Goal: Transaction & Acquisition: Purchase product/service

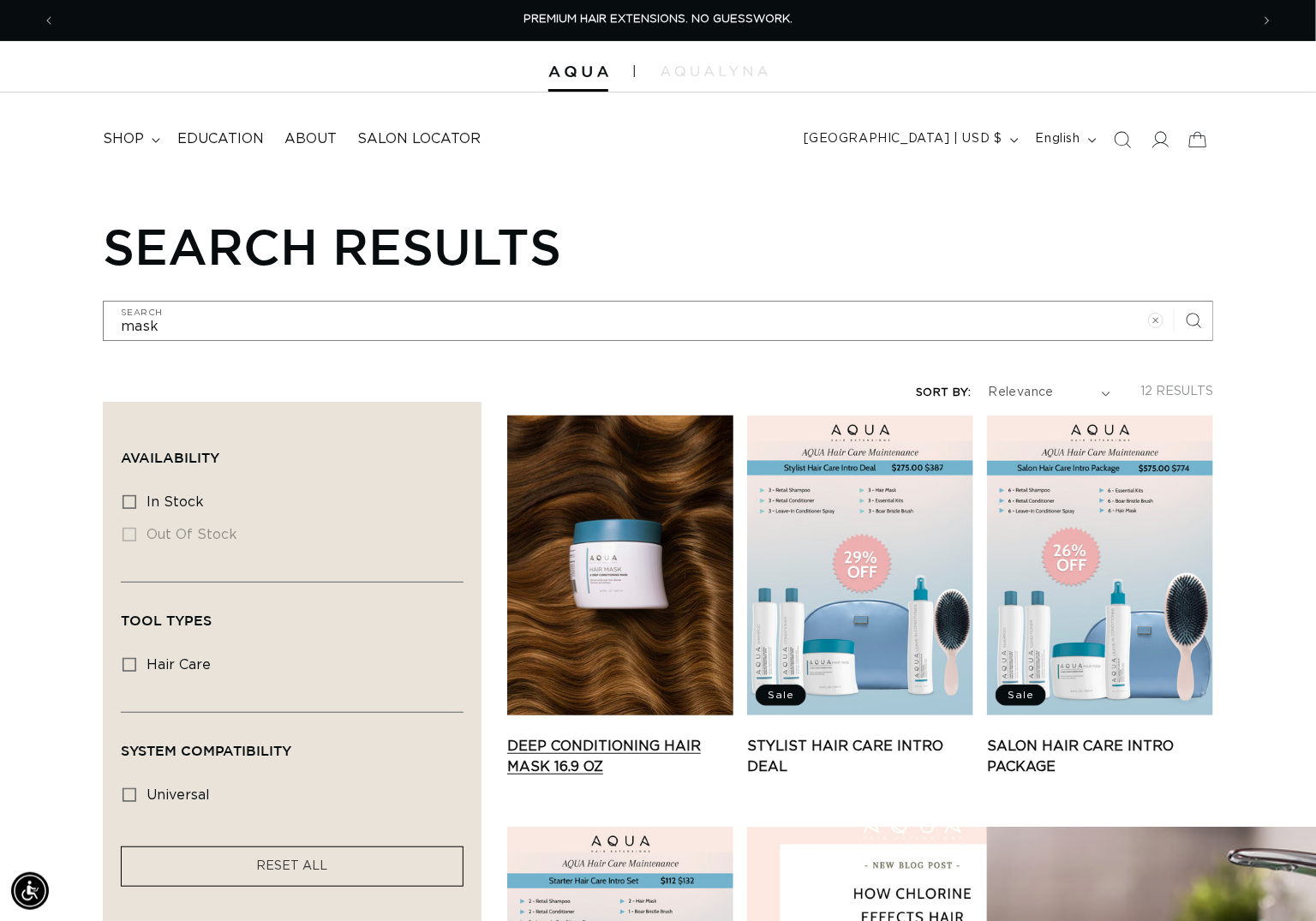
click at [613, 736] on link "Deep Conditioning Hair Mask 16.9 oz" at bounding box center [620, 757] width 226 height 42
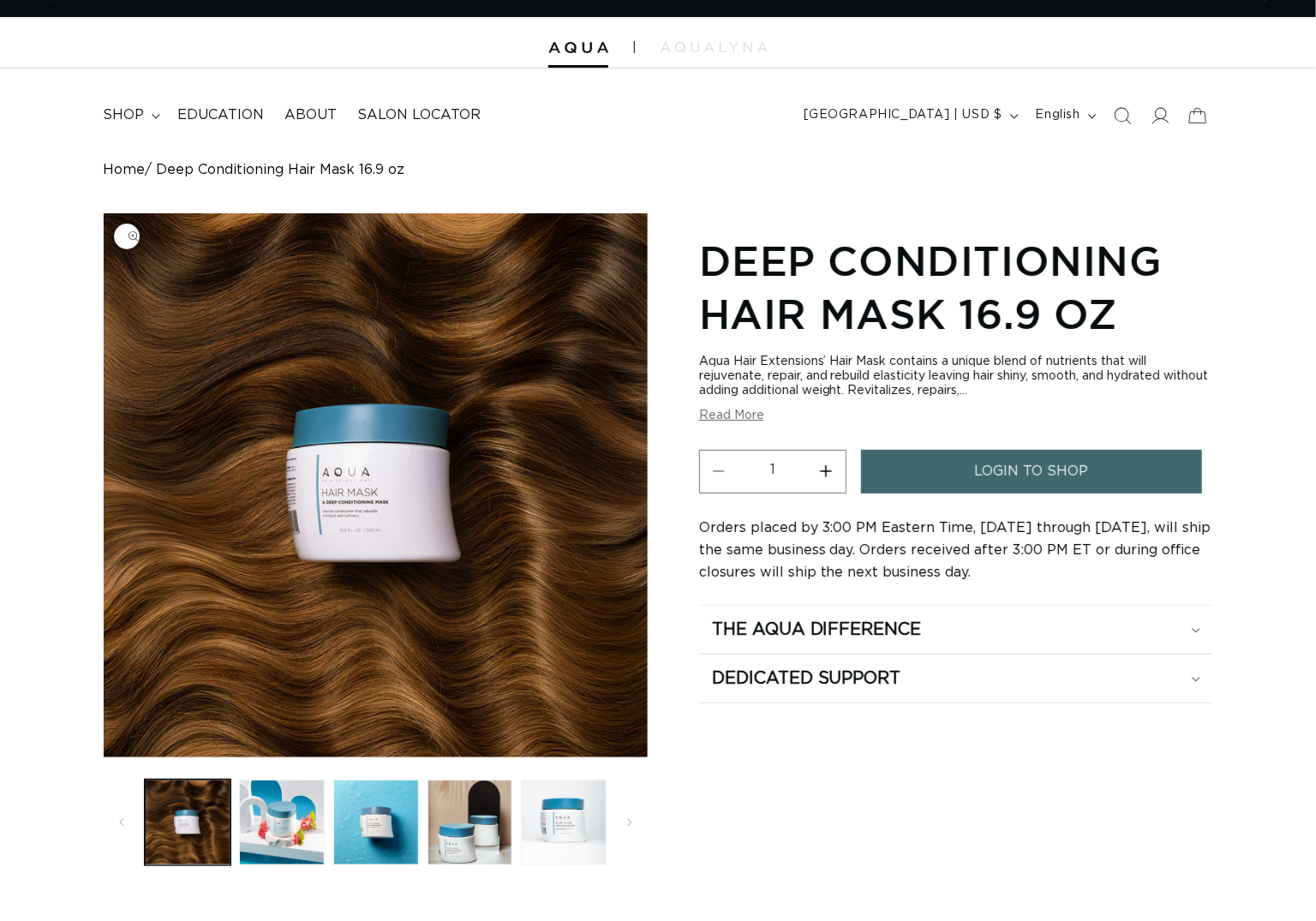
scroll to position [31, 0]
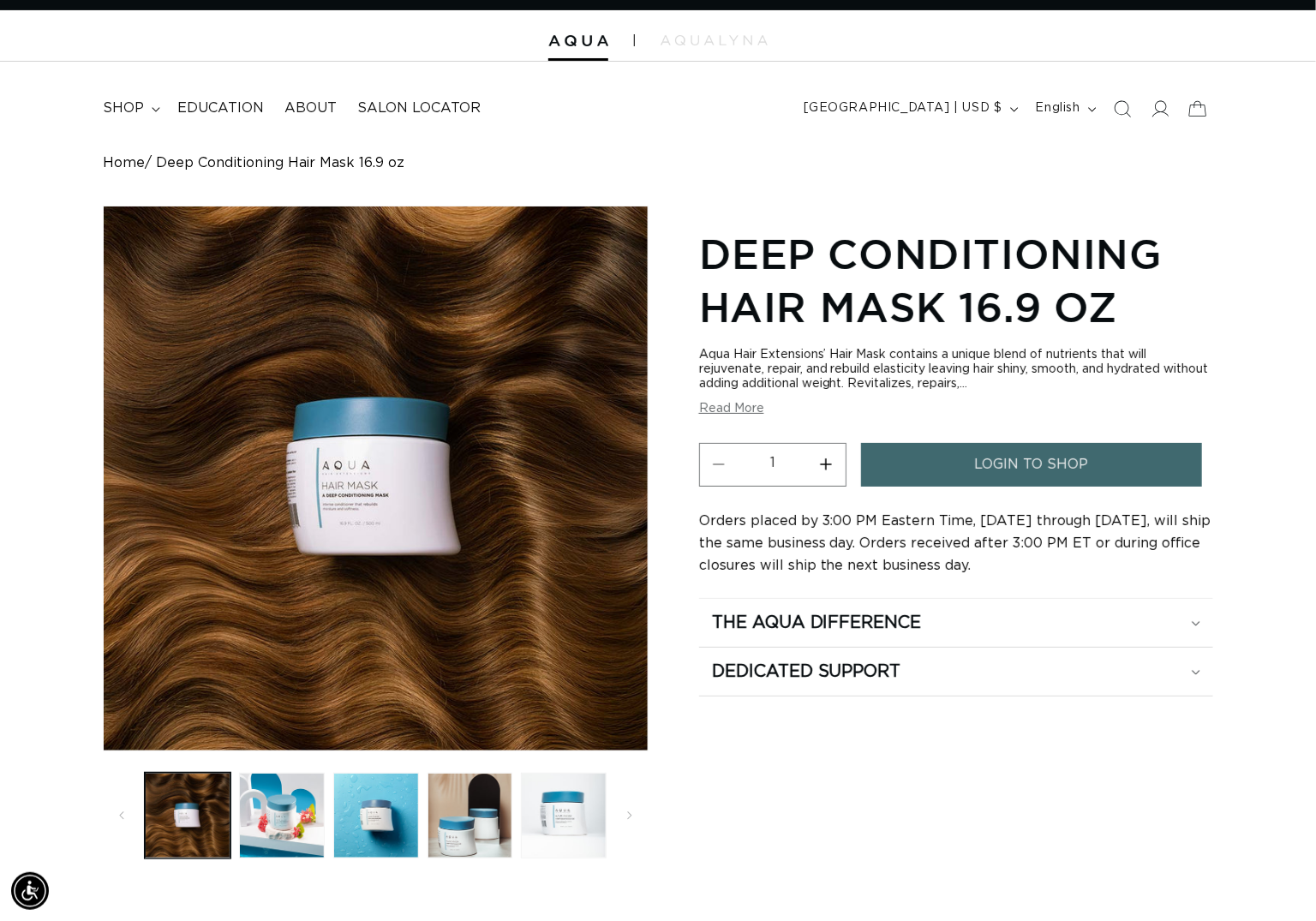
click at [1000, 476] on span "login to shop" at bounding box center [1031, 464] width 114 height 43
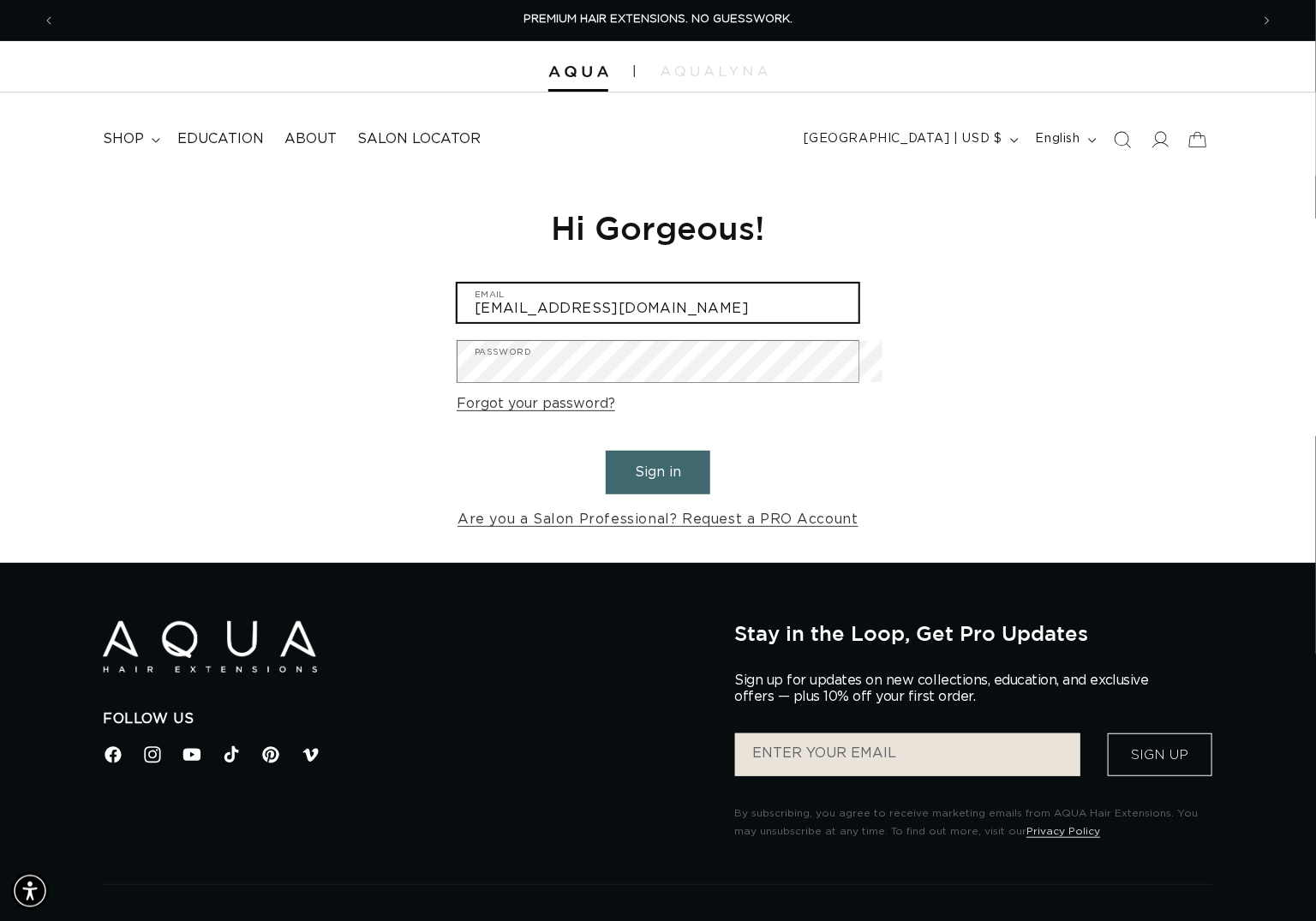
type input "frankb@frankiethedirector.com"
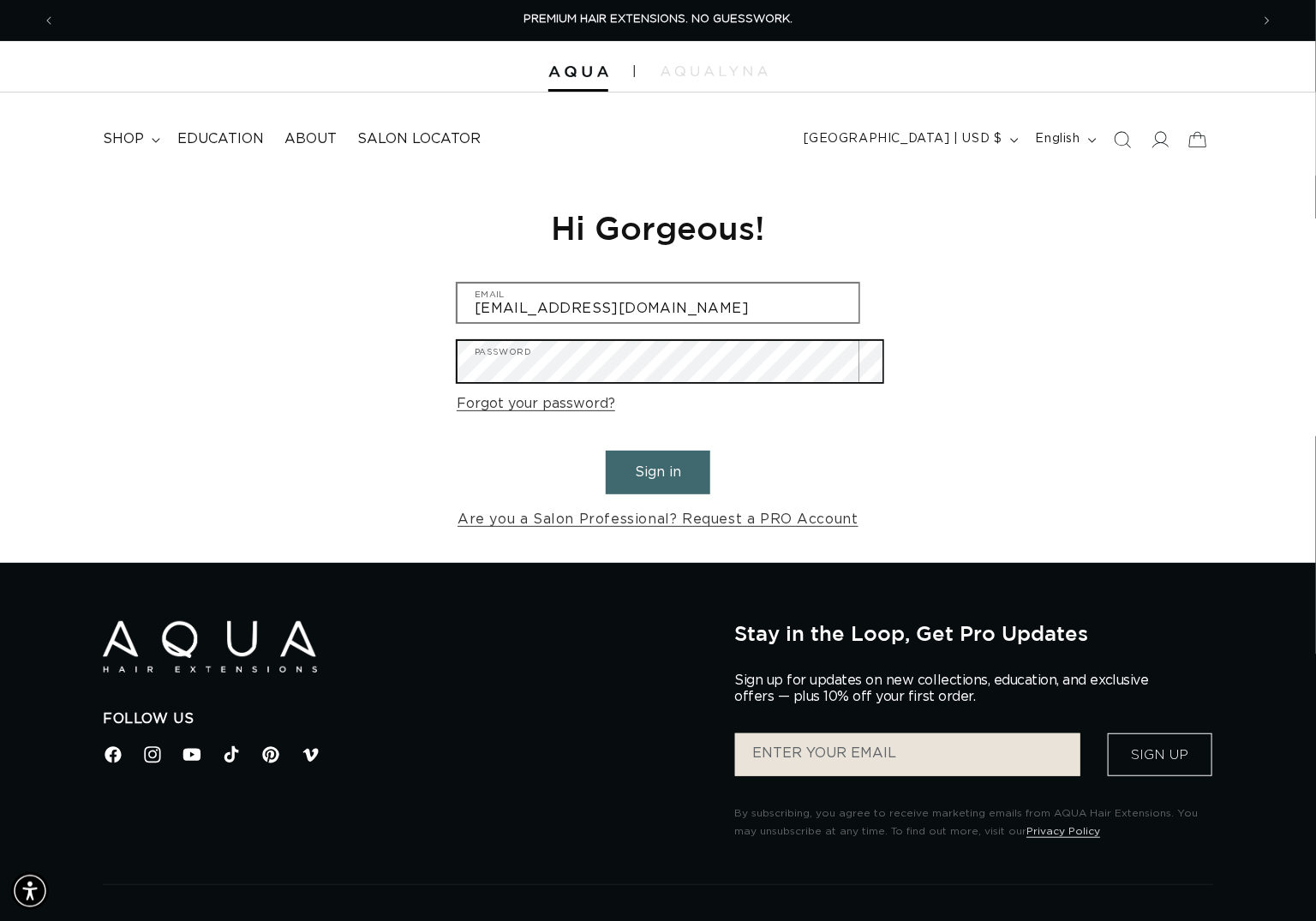
click at [658, 480] on button "Sign in" at bounding box center [658, 472] width 104 height 43
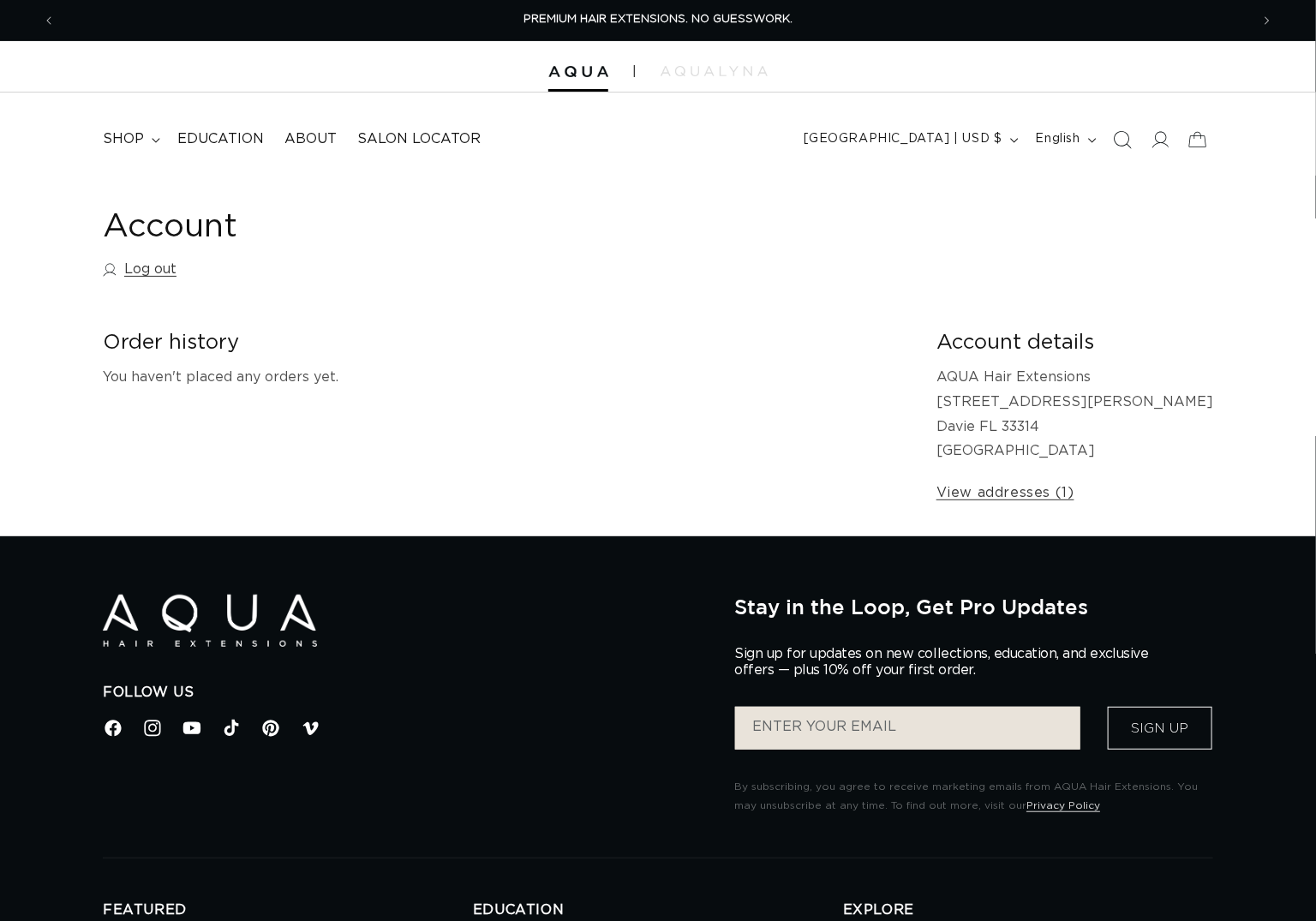
click at [1113, 140] on icon "Search" at bounding box center [1122, 140] width 18 height 18
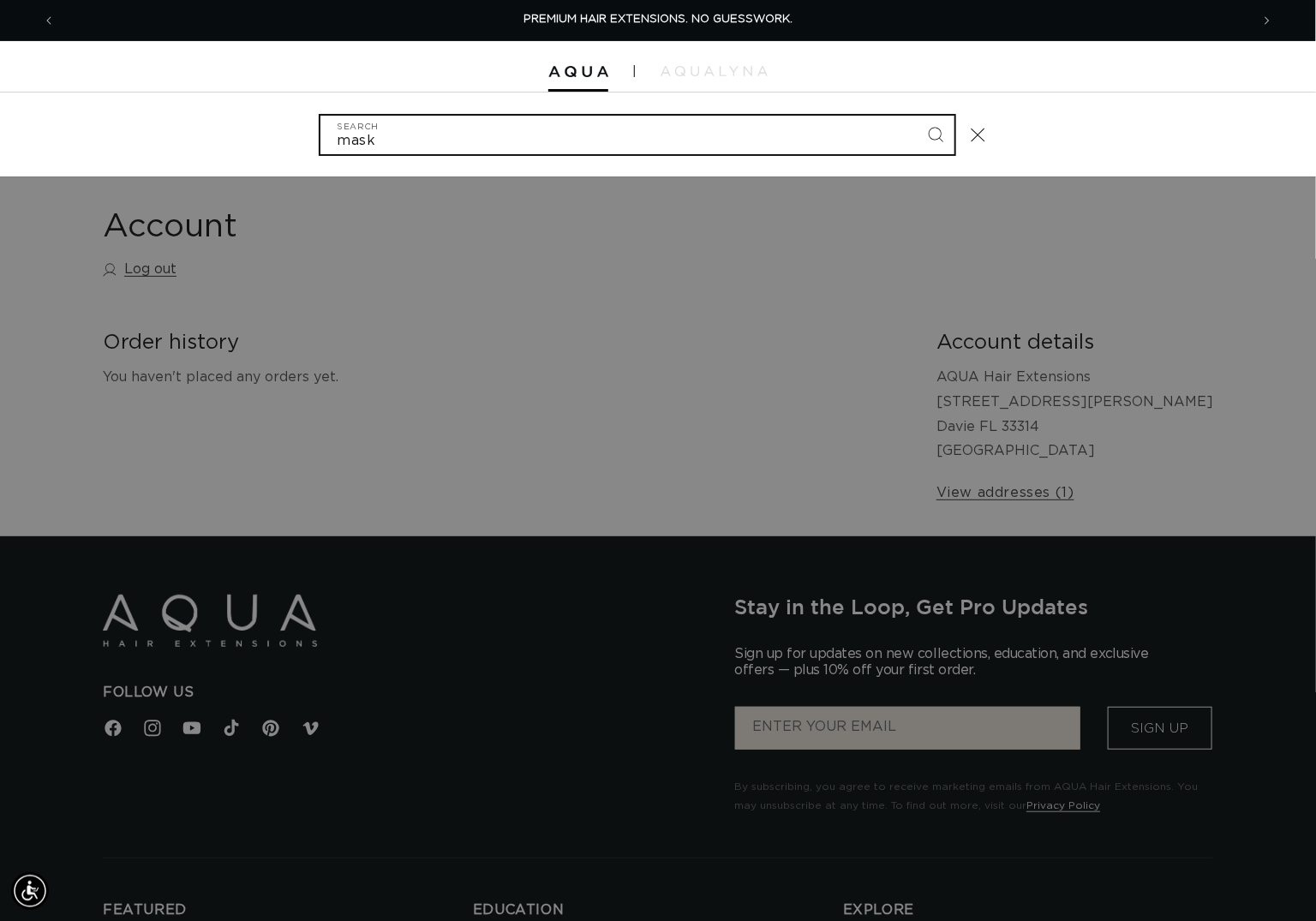
type input "mask"
click at [951, 135] on button "Search" at bounding box center [935, 134] width 38 height 38
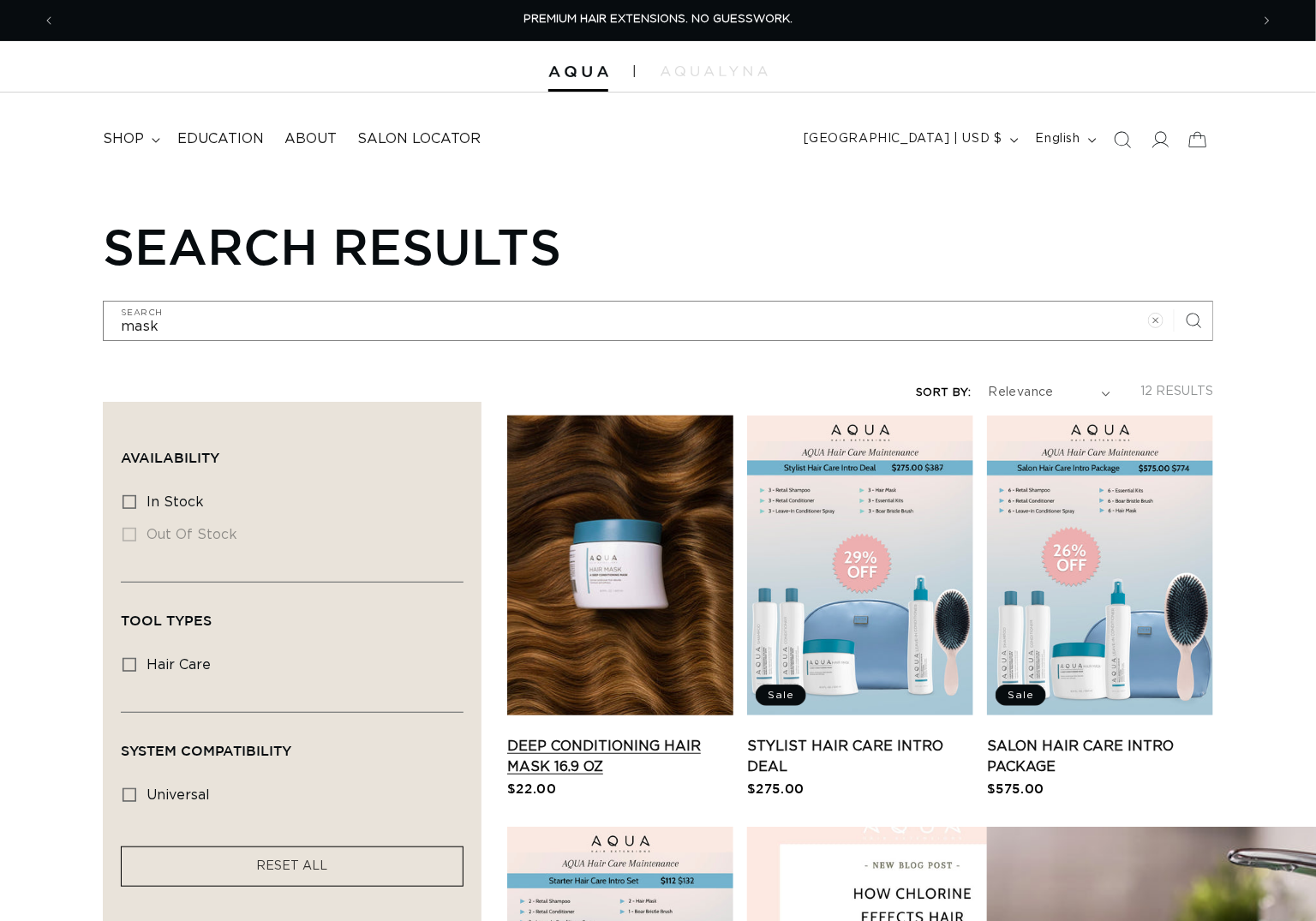
click at [620, 736] on link "Deep Conditioning Hair Mask 16.9 oz" at bounding box center [620, 757] width 226 height 42
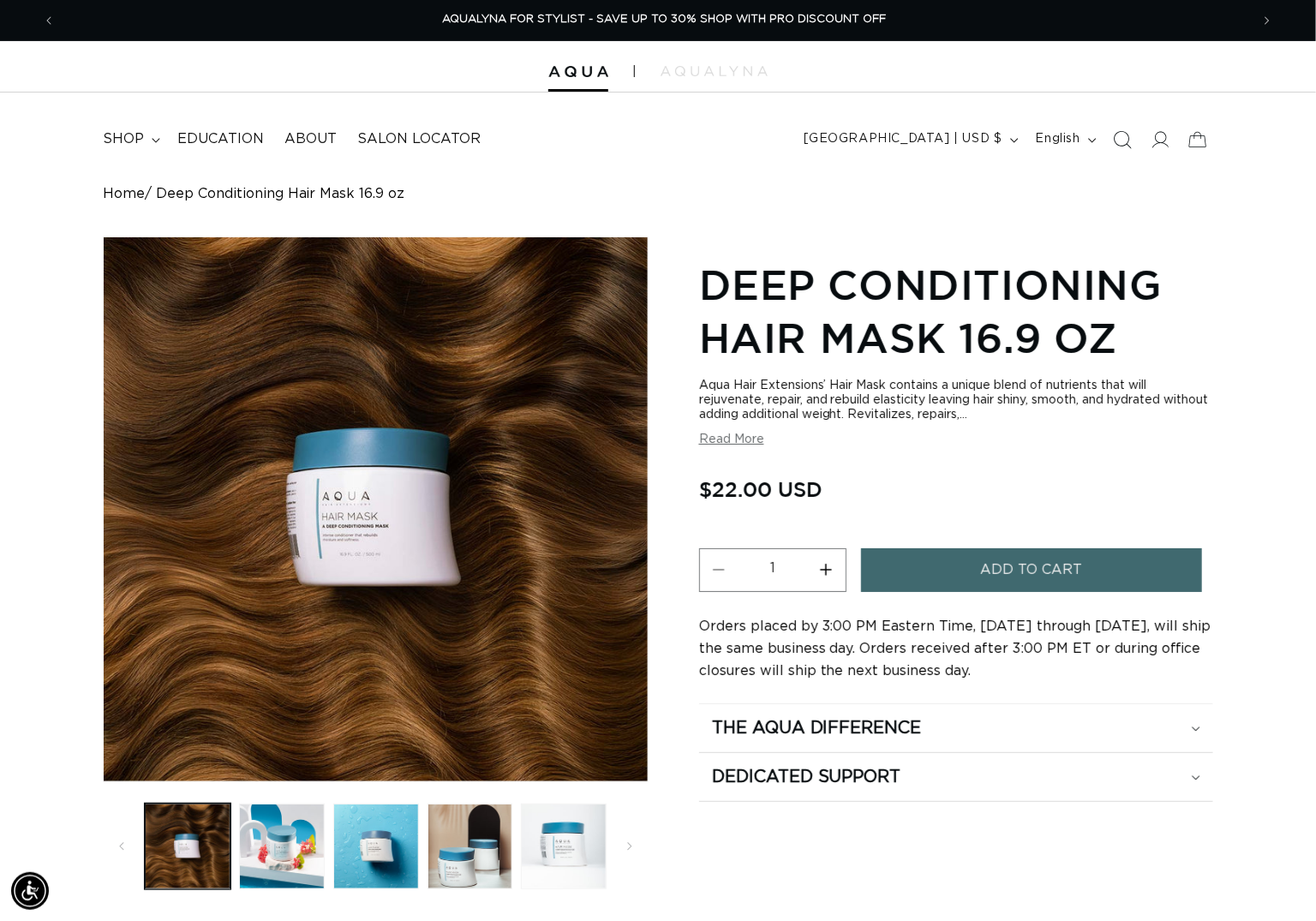
click at [1113, 133] on icon "Search" at bounding box center [1122, 140] width 18 height 18
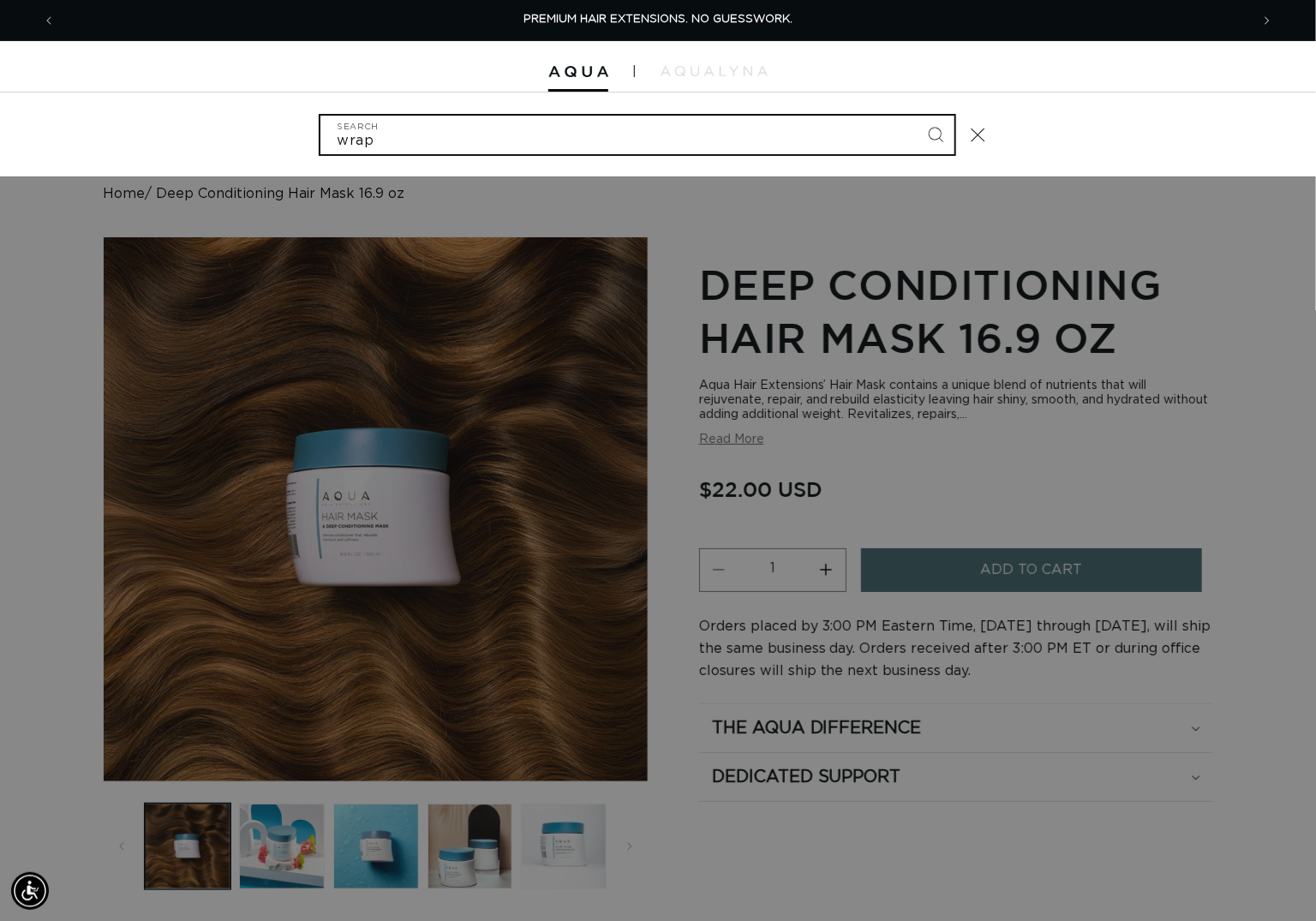
type input "wrap"
click at [951, 135] on button "Search" at bounding box center [935, 134] width 38 height 38
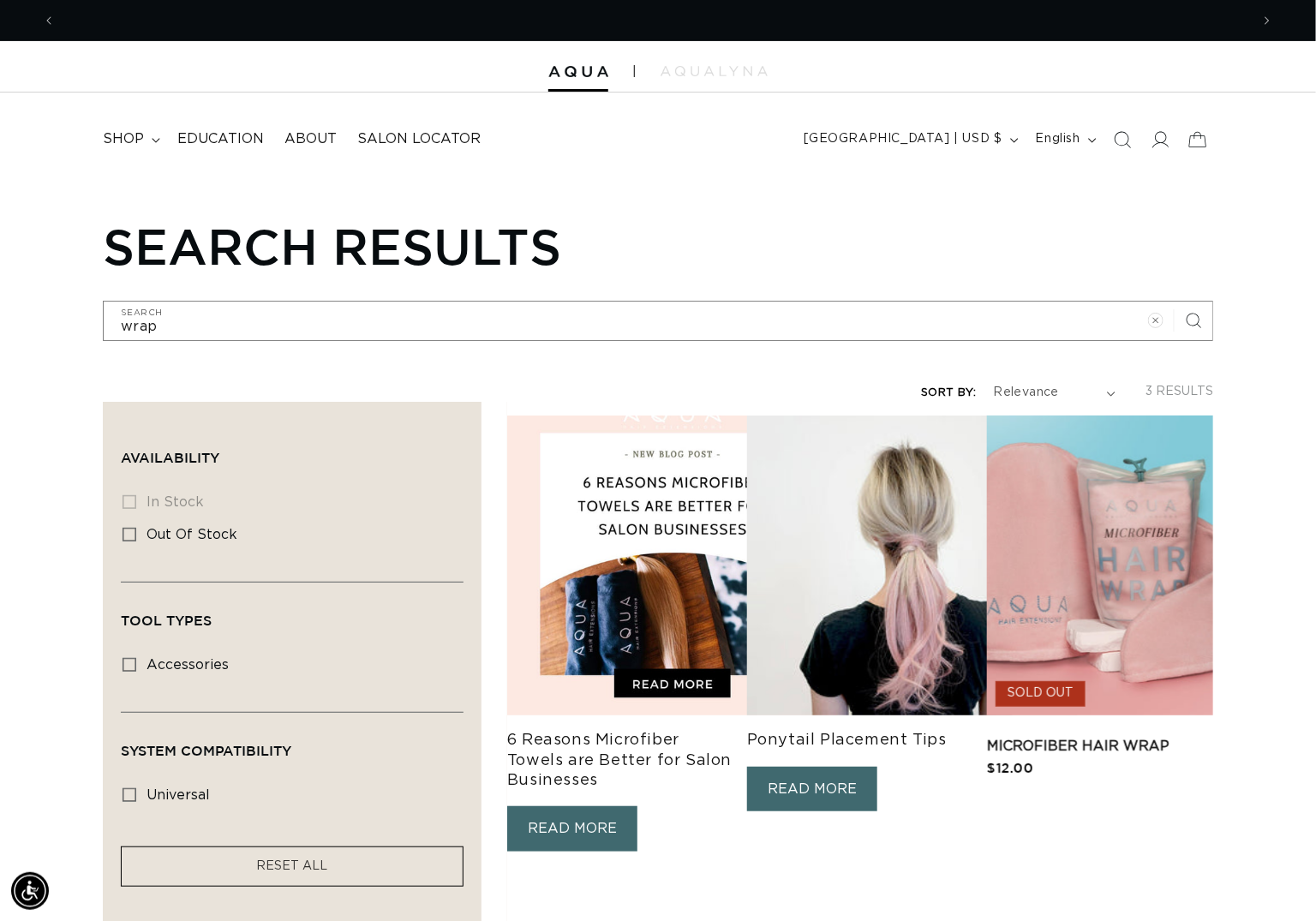
scroll to position [0, 2382]
